Goal: Task Accomplishment & Management: Complete application form

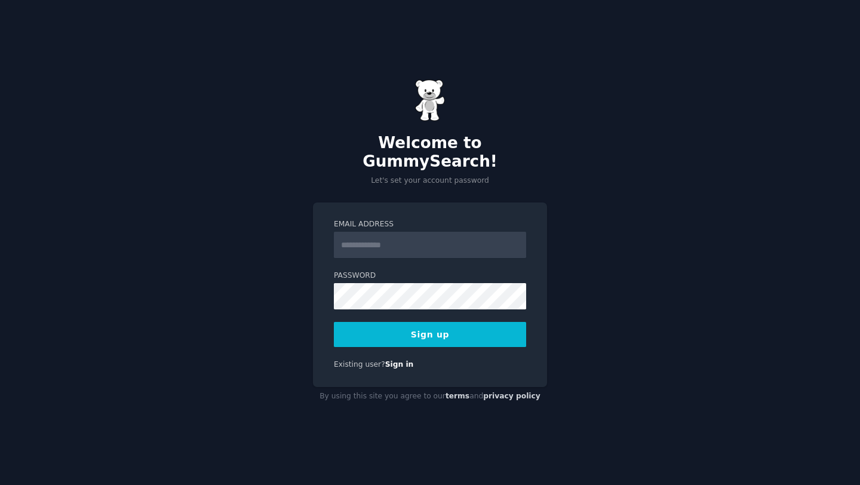
click at [360, 232] on input "Email Address" at bounding box center [430, 245] width 192 height 26
type input "**********"
click at [334, 322] on button "Sign up" at bounding box center [430, 334] width 192 height 25
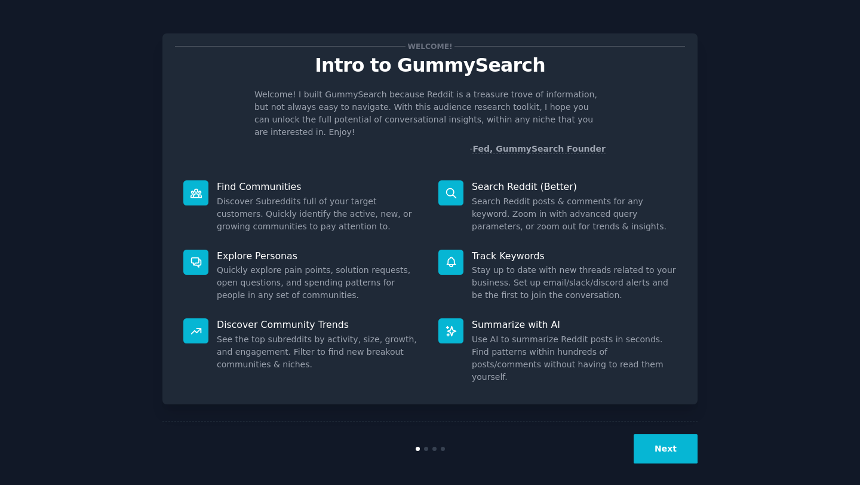
click at [537, 143] on div "Welcome! Intro to GummySearch Welcome! I built GummySearch because Reddit is a …" at bounding box center [429, 218] width 535 height 371
click at [537, 144] on link "Fed, GummySearch Founder" at bounding box center [538, 149] width 133 height 10
click at [672, 447] on button "Next" at bounding box center [666, 448] width 64 height 29
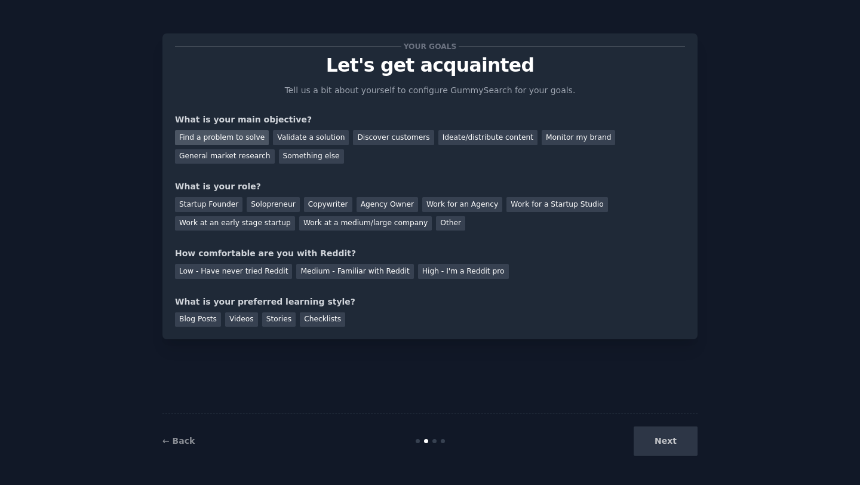
click at [201, 142] on div "Find a problem to solve" at bounding box center [222, 137] width 94 height 15
click at [192, 201] on div "Startup Founder" at bounding box center [208, 204] width 67 height 15
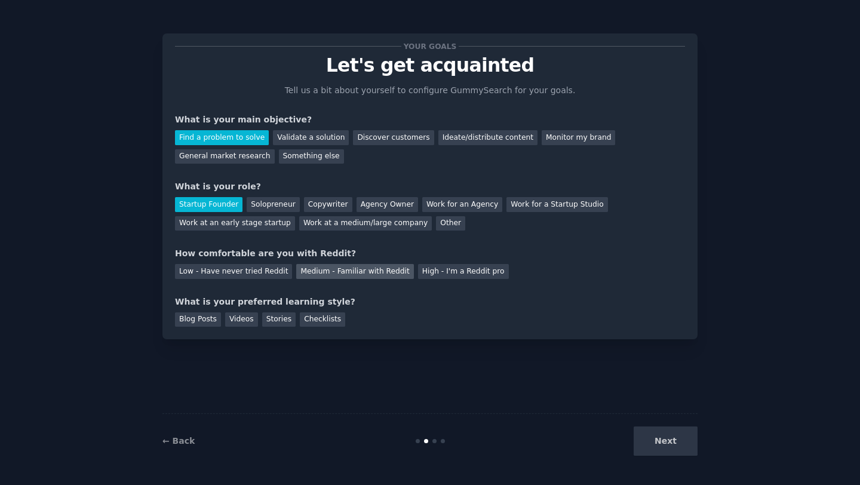
click at [339, 269] on div "Medium - Familiar with Reddit" at bounding box center [354, 271] width 117 height 15
click at [312, 322] on div "Checklists" at bounding box center [322, 319] width 45 height 15
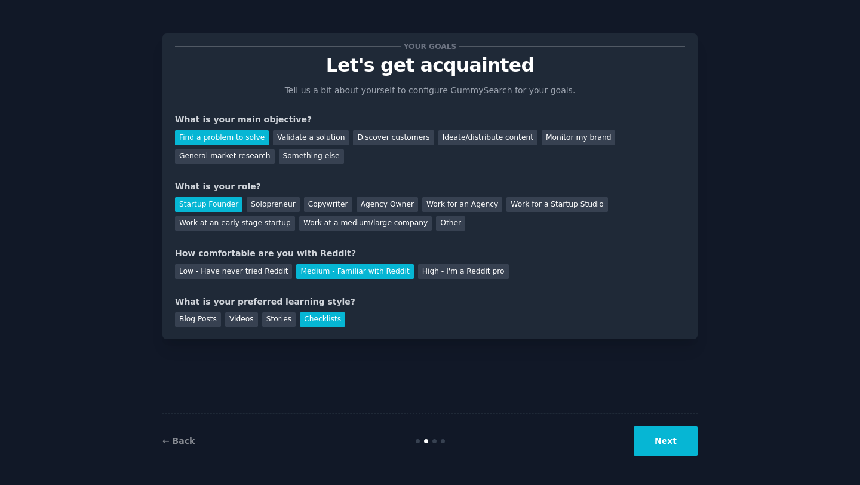
click at [654, 445] on button "Next" at bounding box center [666, 440] width 64 height 29
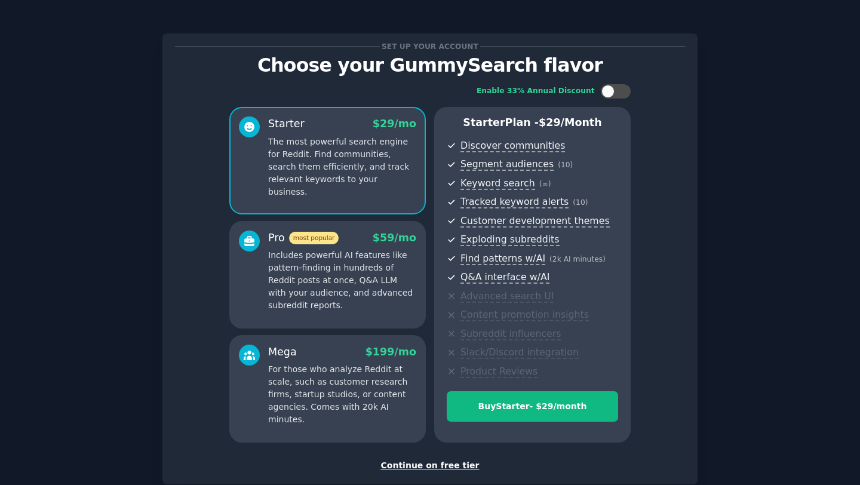
scroll to position [71, 0]
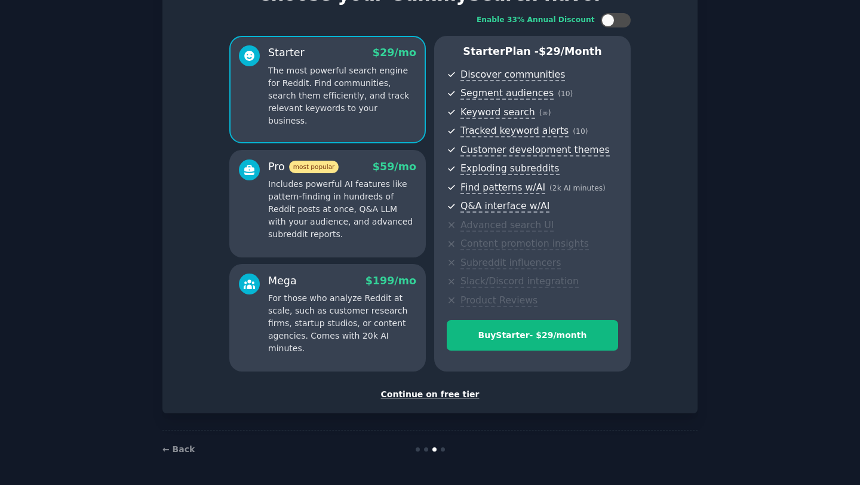
click at [425, 395] on div "Continue on free tier" at bounding box center [430, 394] width 510 height 13
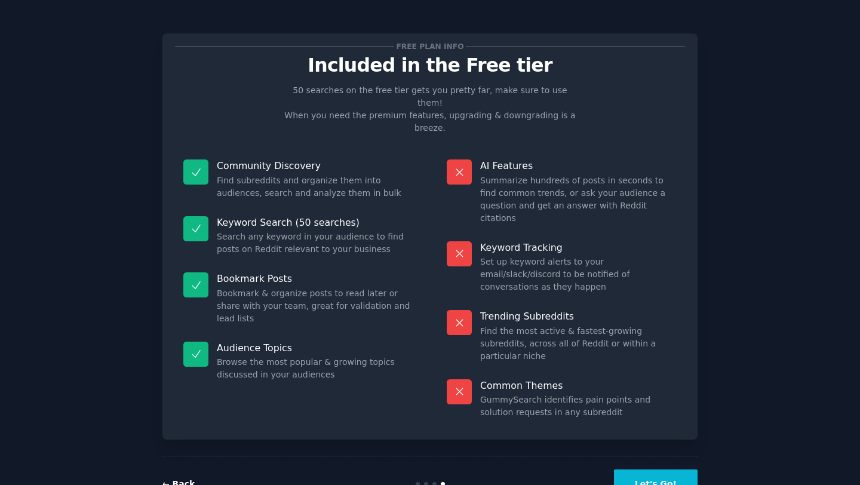
click at [182, 479] on link "← Back" at bounding box center [178, 484] width 32 height 10
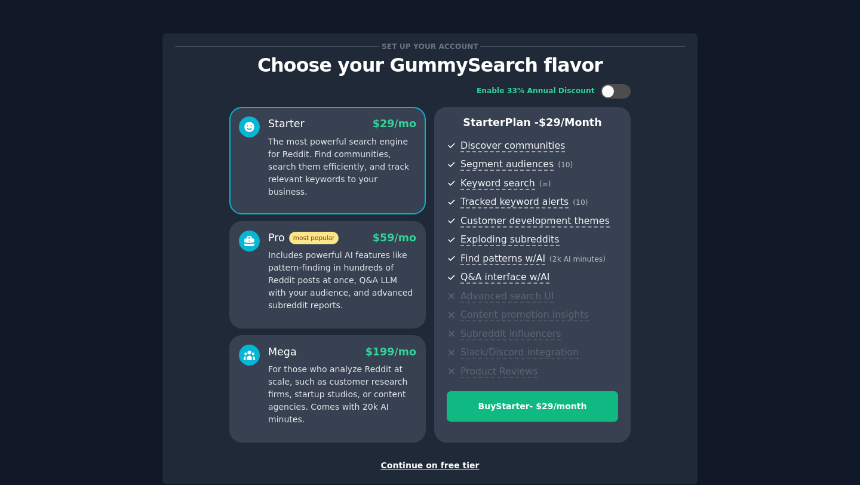
click at [433, 63] on p "Choose your GummySearch flavor" at bounding box center [430, 65] width 510 height 21
copy p "GummySearch"
